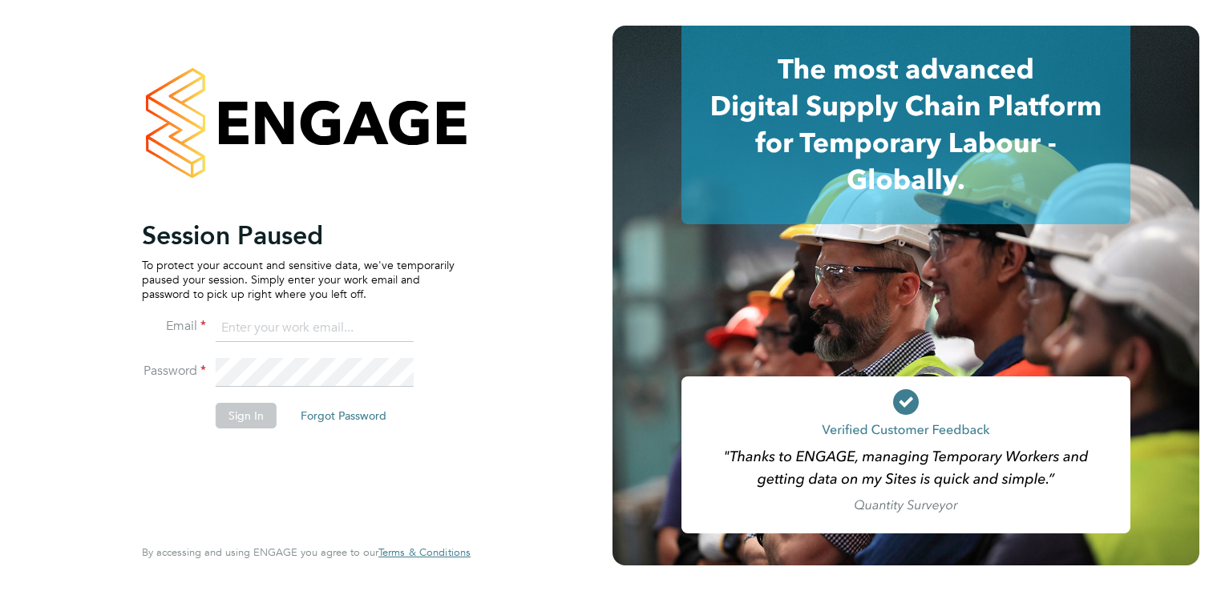
click at [261, 322] on input at bounding box center [315, 328] width 198 height 29
type input "rhys.tnpi@gmail.com"
click at [238, 431] on li "Sign In Forgot Password" at bounding box center [298, 424] width 313 height 42
click at [236, 420] on button "Sign In" at bounding box center [246, 416] width 61 height 26
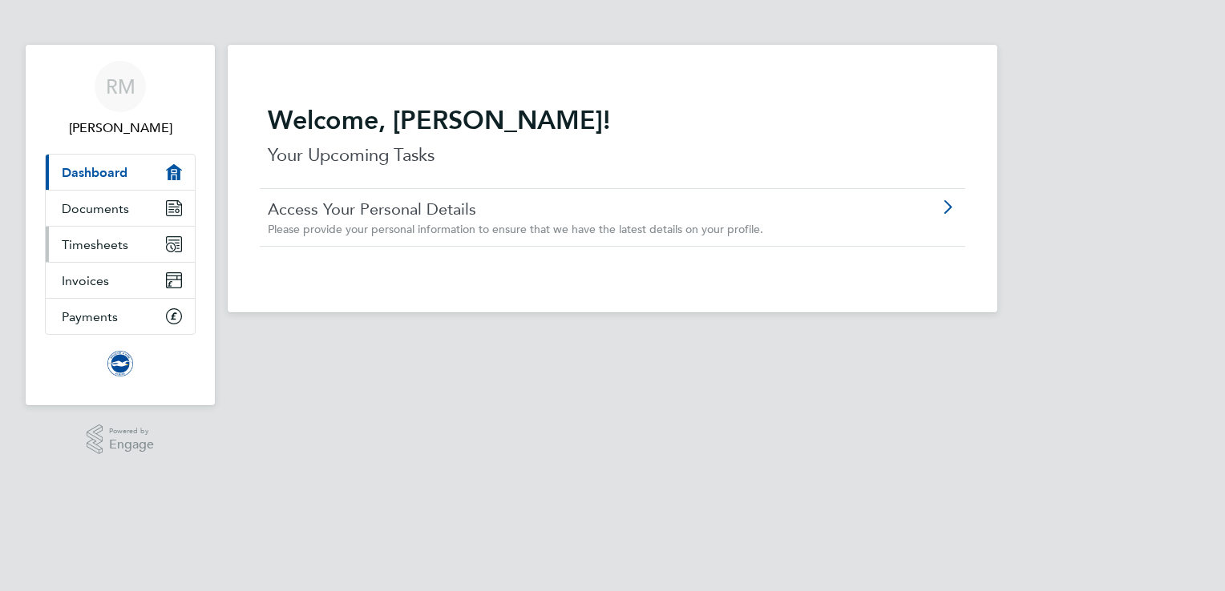
click at [101, 244] on span "Timesheets" at bounding box center [95, 244] width 67 height 15
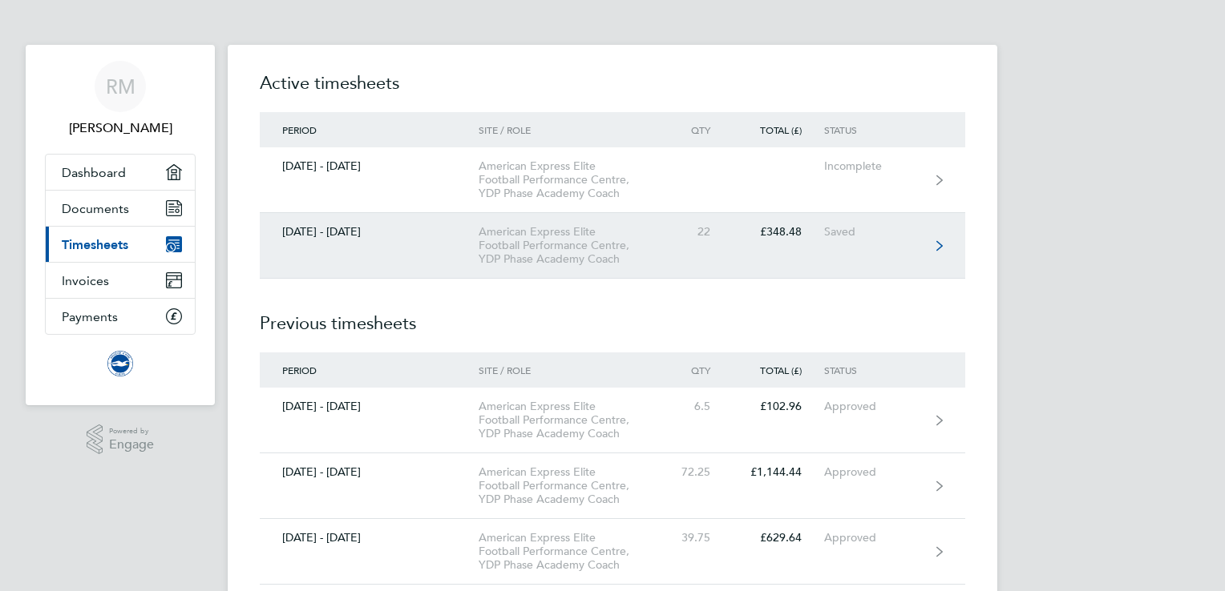
click at [858, 252] on link "[DATE] - [DATE] American Express Elite Football Performance Centre, YDP Phase A…" at bounding box center [612, 246] width 705 height 66
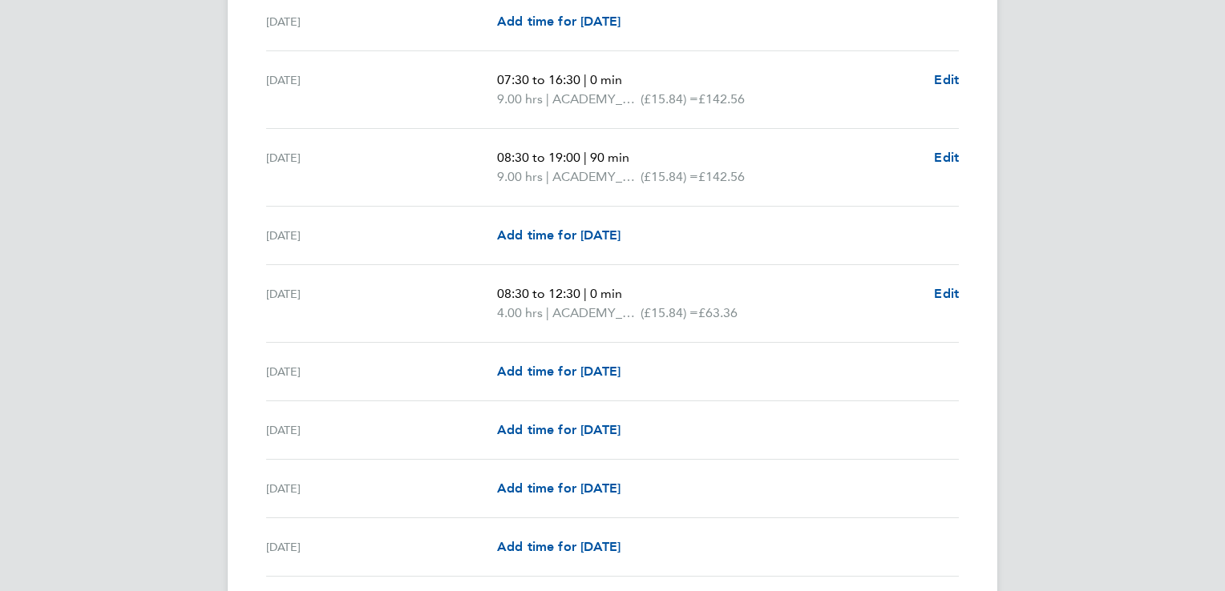
scroll to position [612, 0]
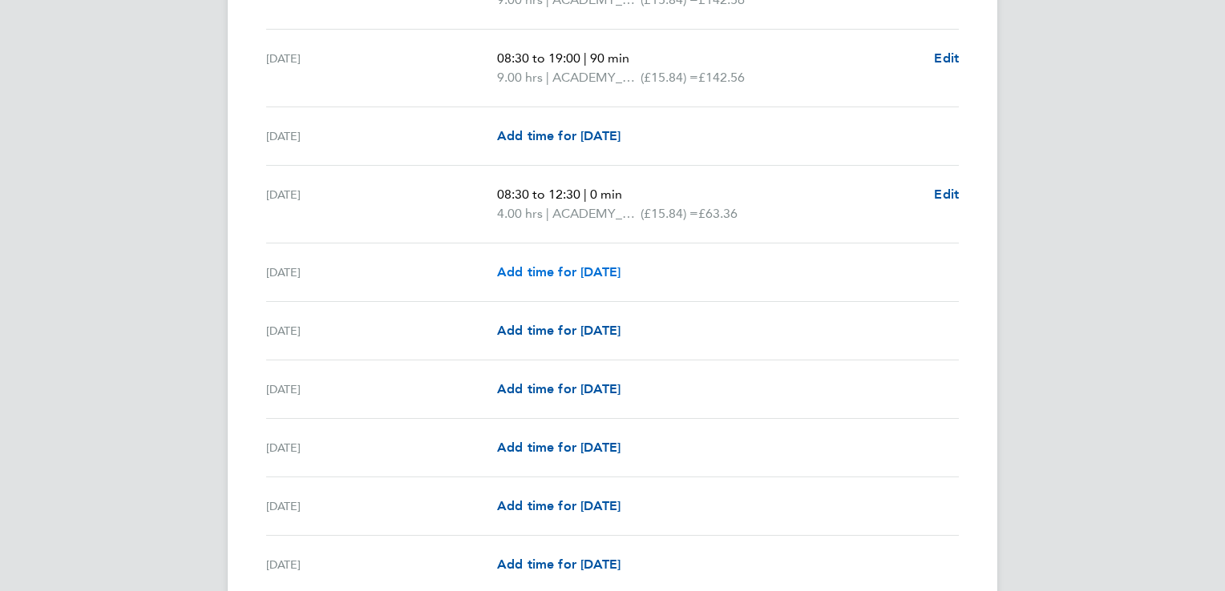
click at [539, 272] on span "Add time for [DATE]" at bounding box center [558, 271] width 123 height 15
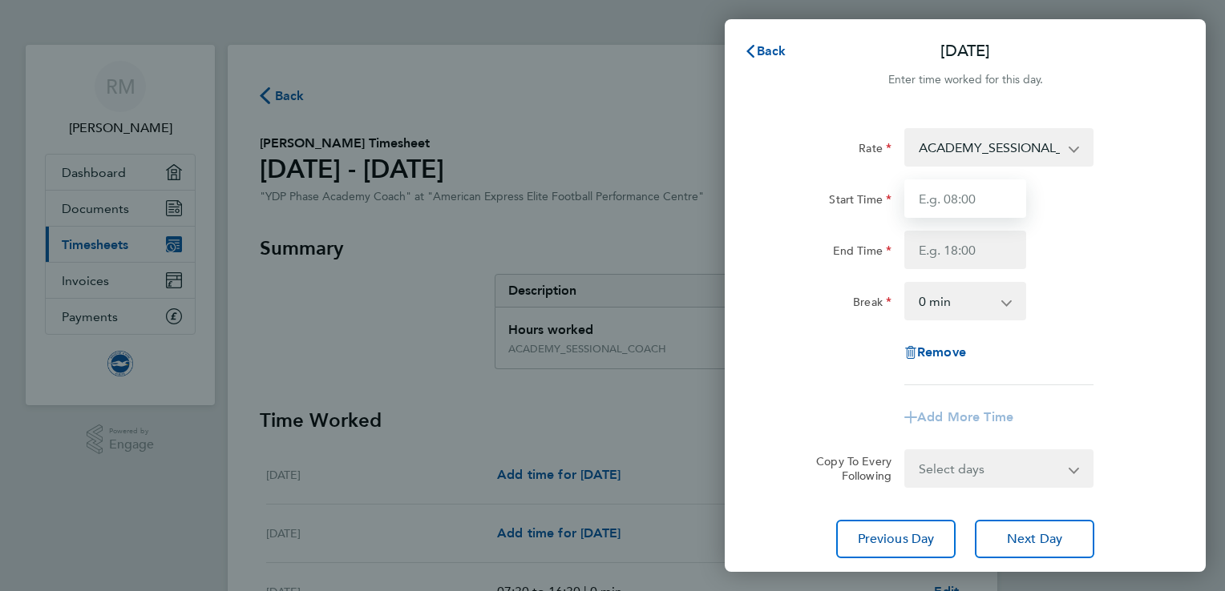
click at [981, 210] on input "Start Time" at bounding box center [965, 199] width 122 height 38
type input "16:00"
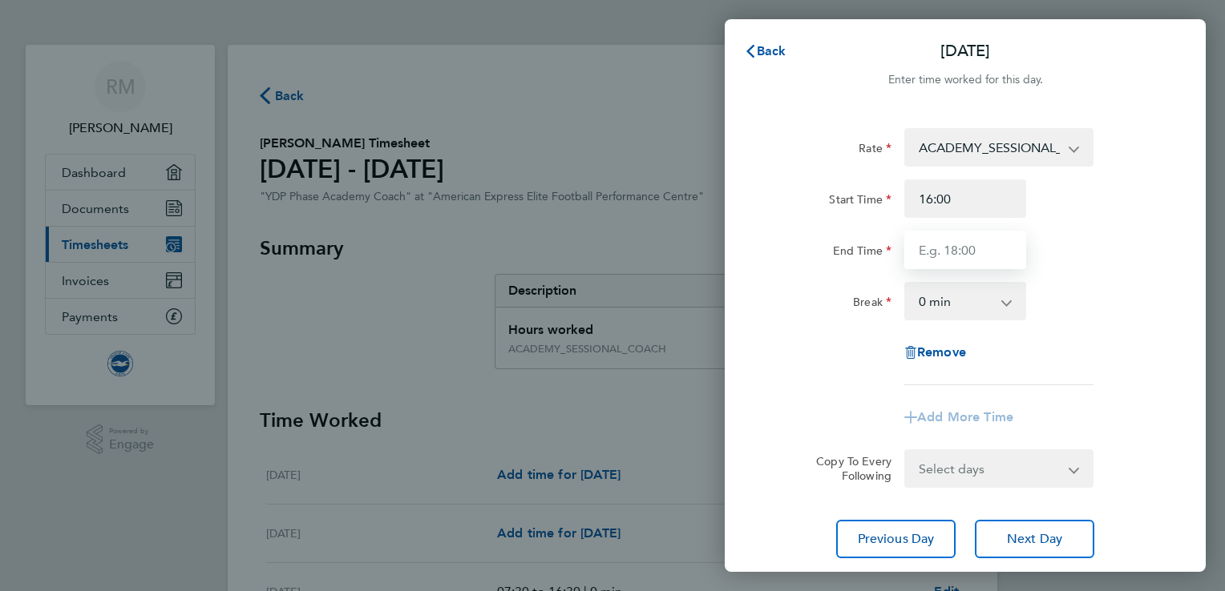
click at [976, 248] on input "End Time" at bounding box center [965, 250] width 122 height 38
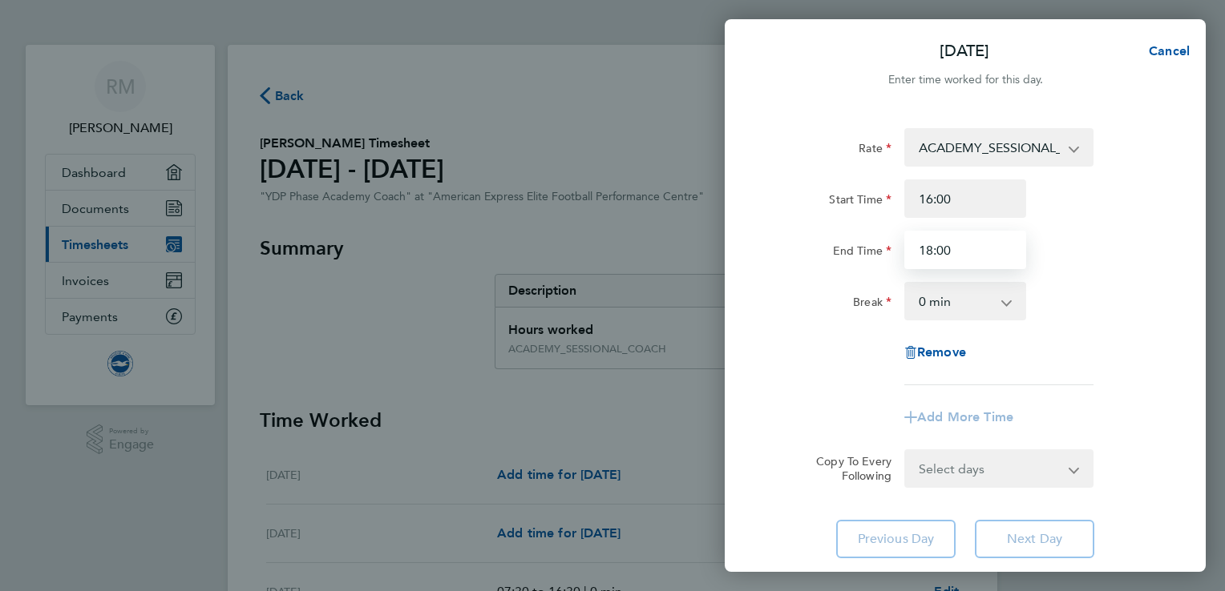
type input "18:00"
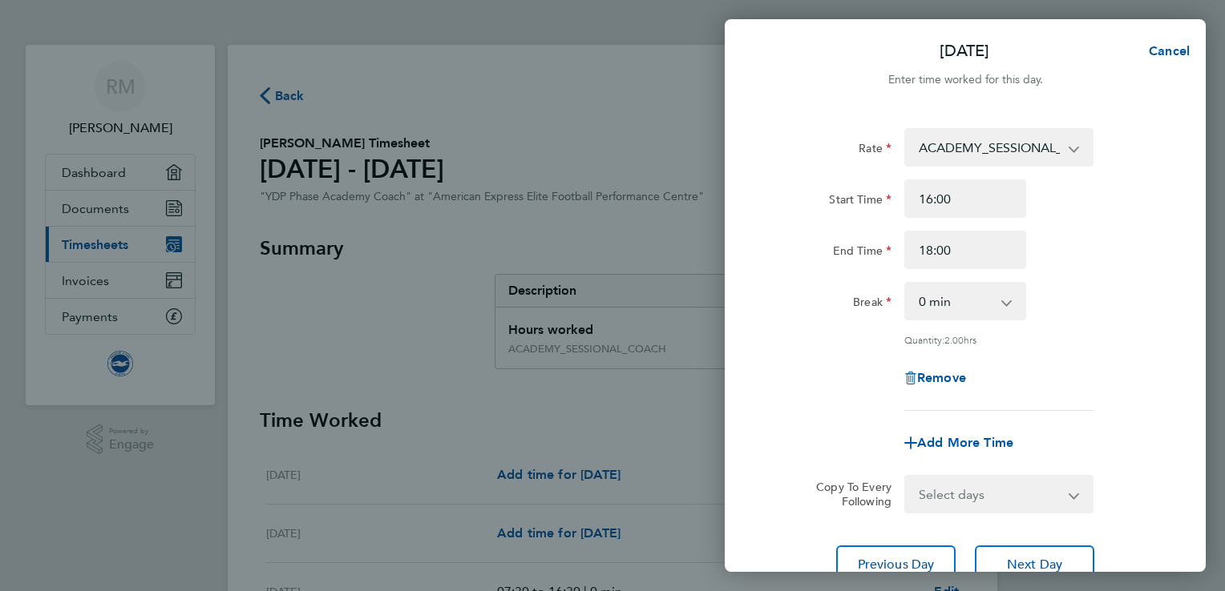
click at [1144, 343] on div "Rate ACADEMY_SESSIONAL_COACH - 15.84 ADMIN_HOURS - 12.00 Start Time 16:00 End T…" at bounding box center [964, 269] width 391 height 283
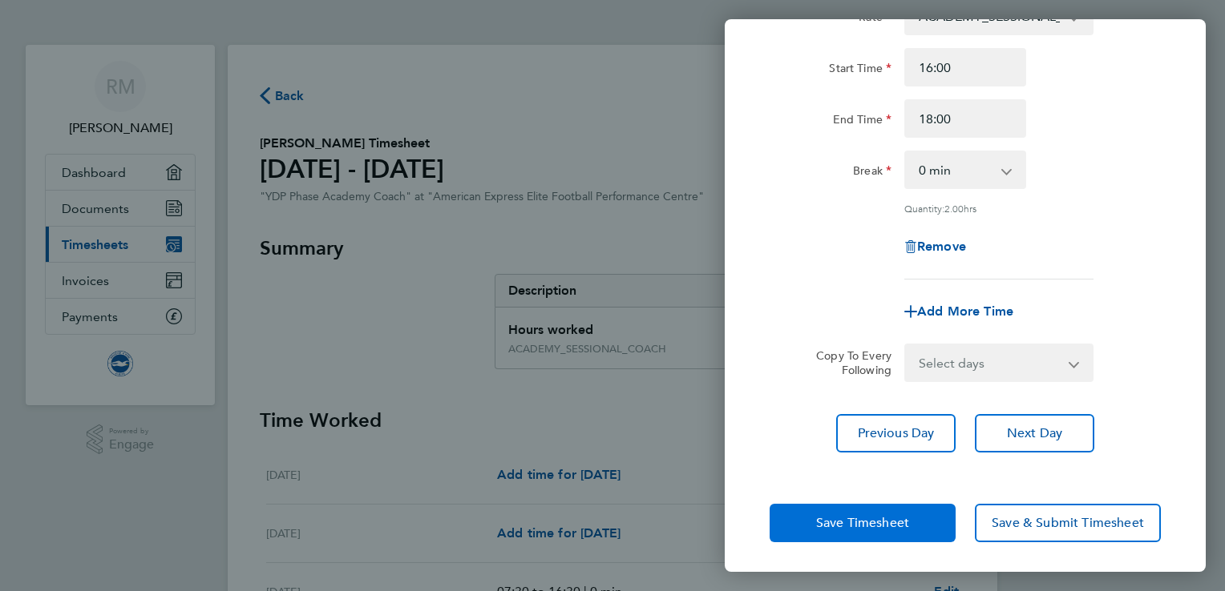
click at [850, 523] on span "Save Timesheet" at bounding box center [862, 523] width 93 height 16
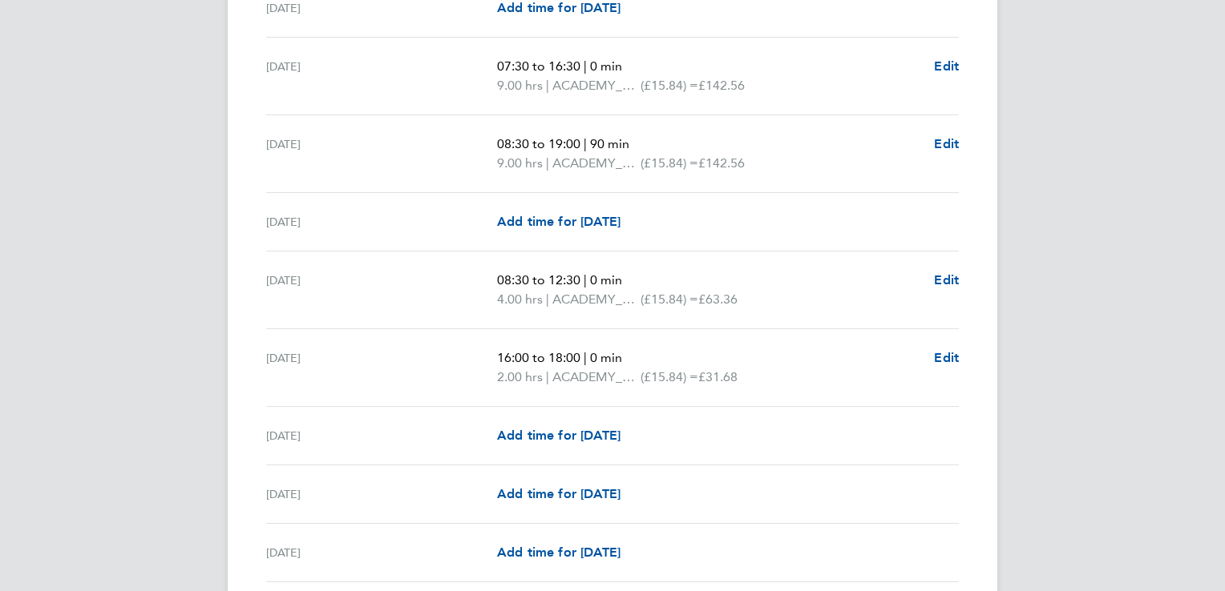
scroll to position [650, 0]
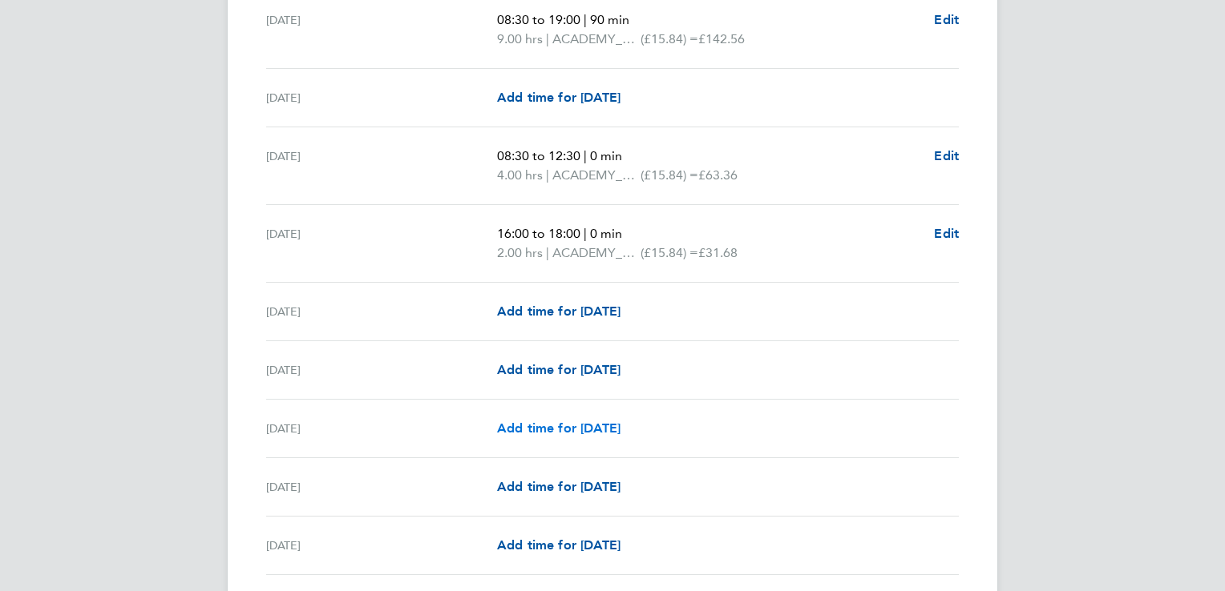
click at [568, 431] on span "Add time for [DATE]" at bounding box center [558, 428] width 123 height 15
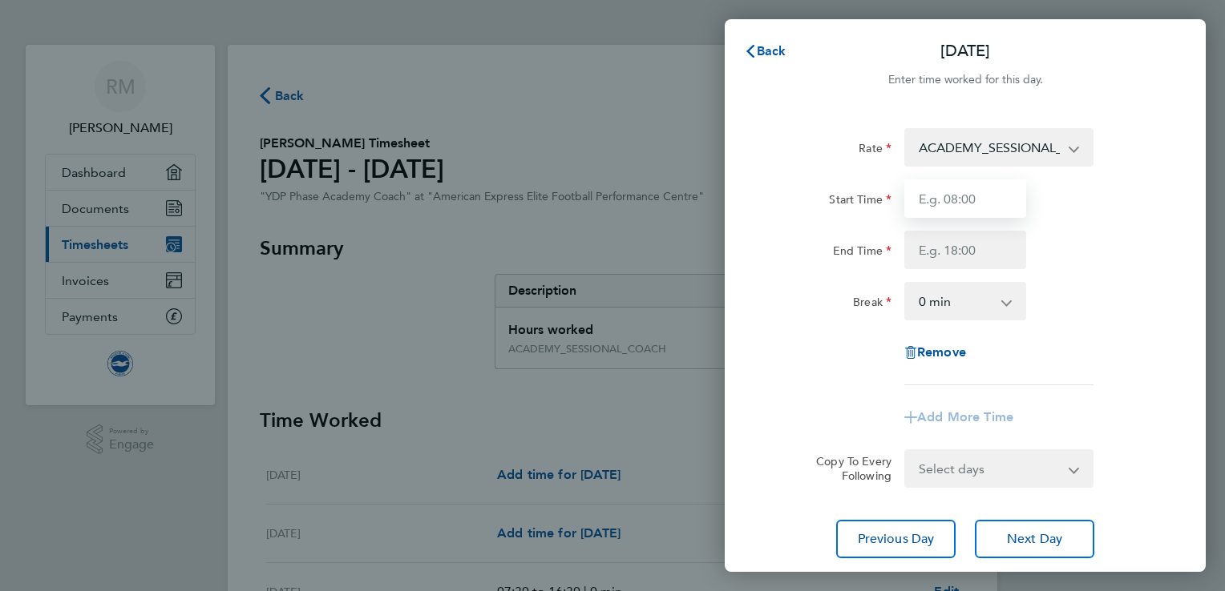
click at [961, 207] on input "Start Time" at bounding box center [965, 199] width 122 height 38
type input "08:30"
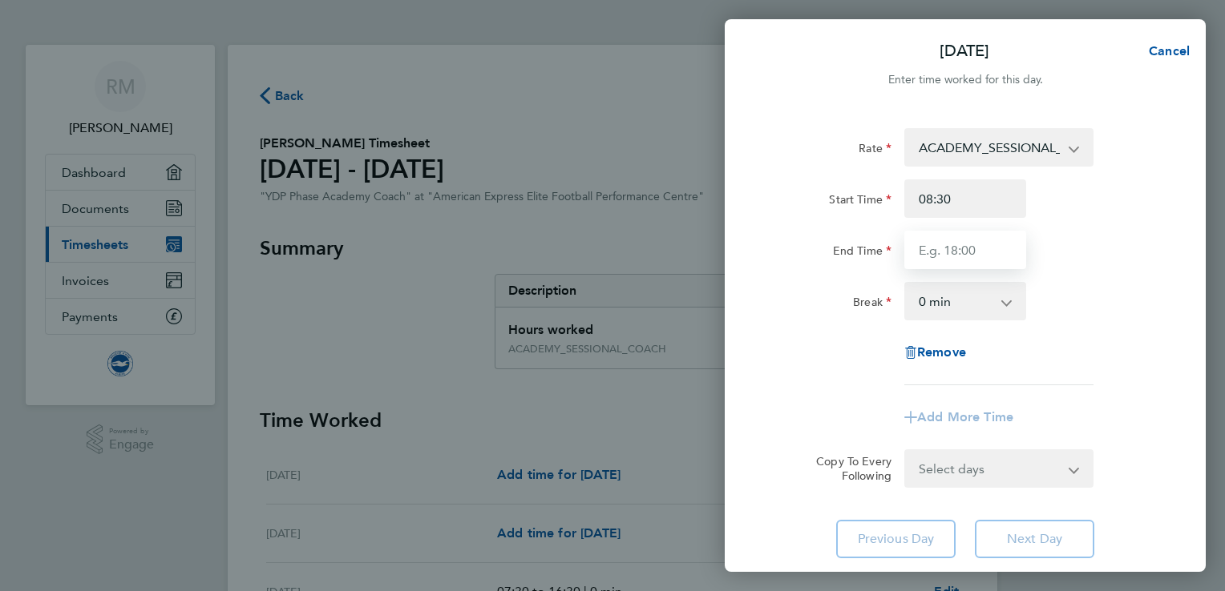
click at [968, 252] on input "End Time" at bounding box center [965, 250] width 122 height 38
type input "14:00"
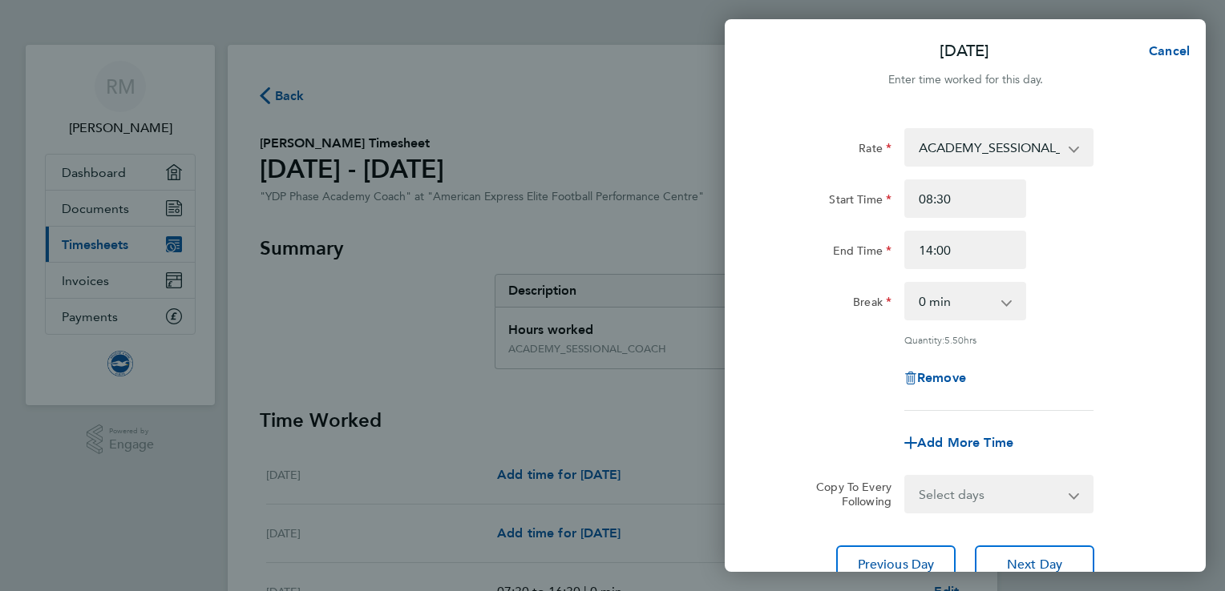
click at [1107, 319] on div "Break 0 min 15 min 30 min 45 min 60 min 75 min 90 min" at bounding box center [965, 301] width 404 height 38
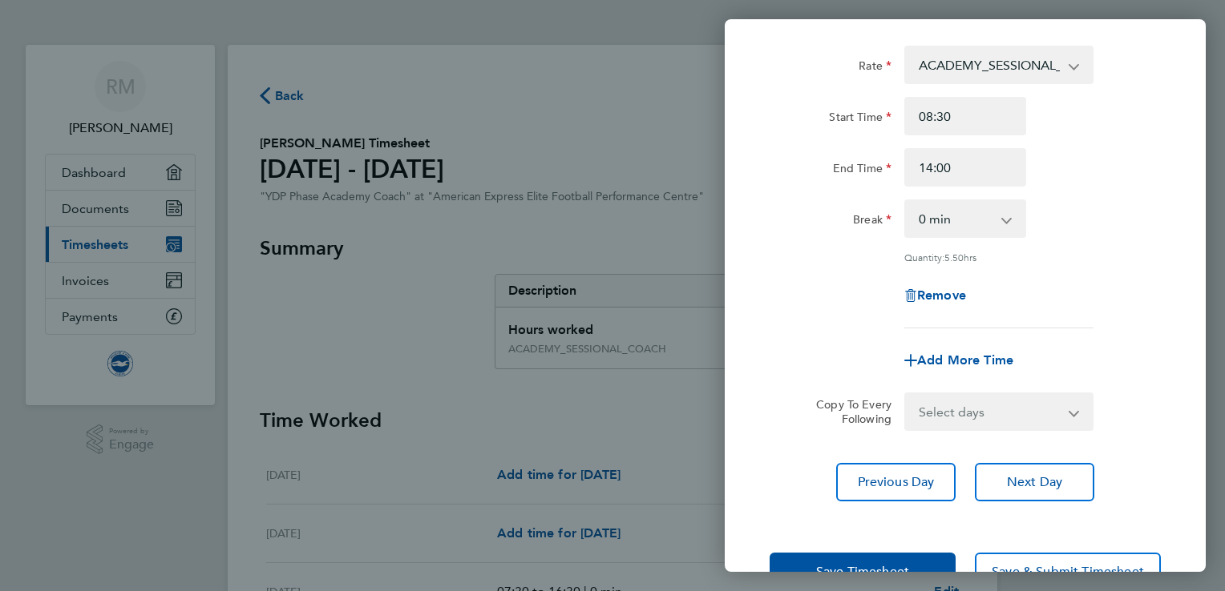
scroll to position [131, 0]
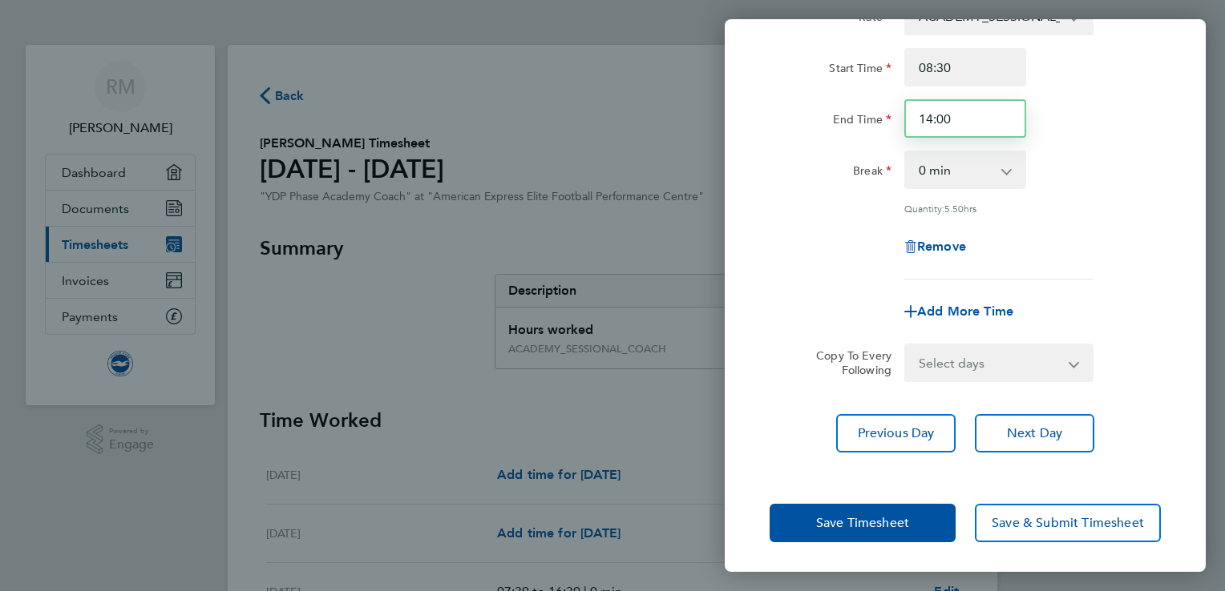
click at [957, 111] on input "14:00" at bounding box center [965, 118] width 122 height 38
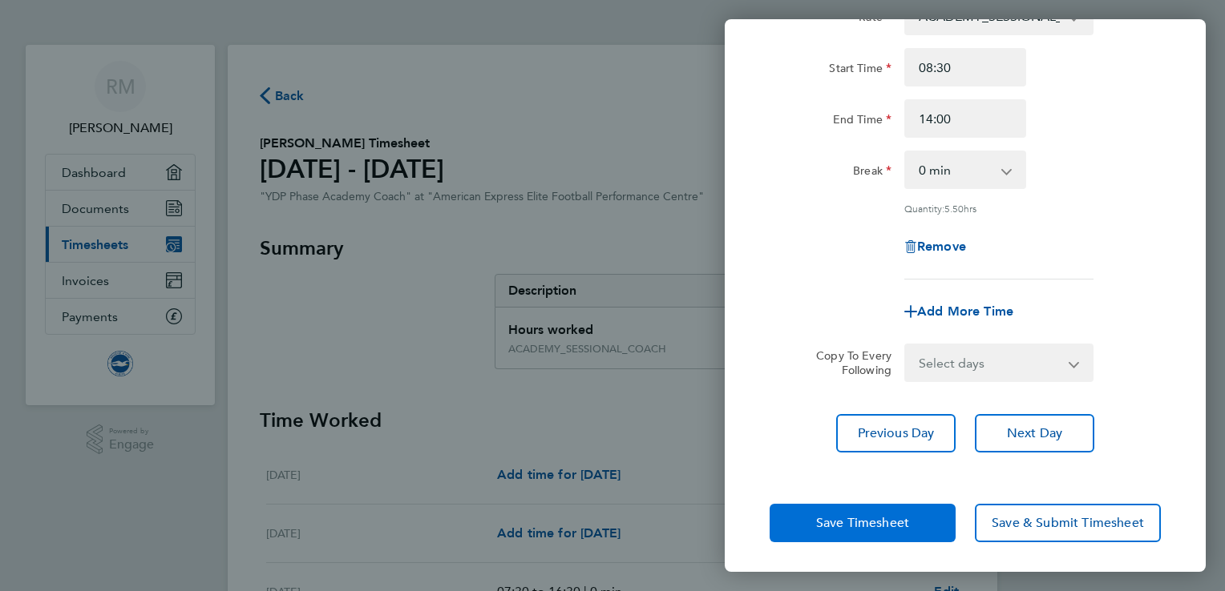
click at [862, 519] on span "Save Timesheet" at bounding box center [862, 523] width 93 height 16
